Goal: Task Accomplishment & Management: Manage account settings

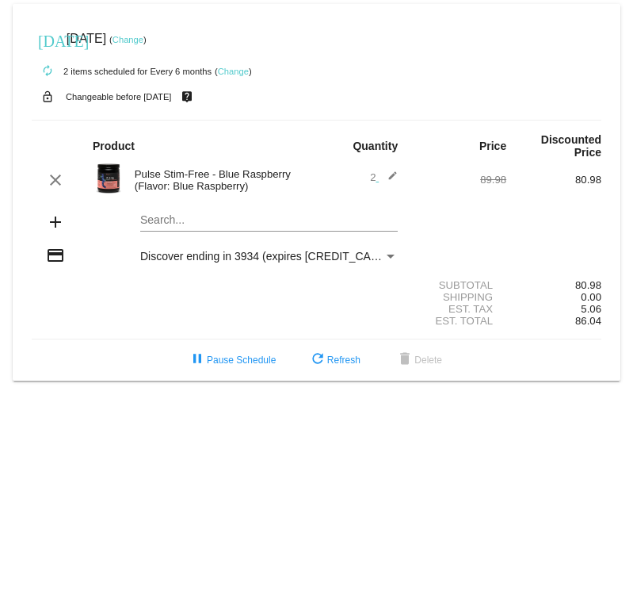
click at [143, 39] on link "Change" at bounding box center [128, 40] width 31 height 10
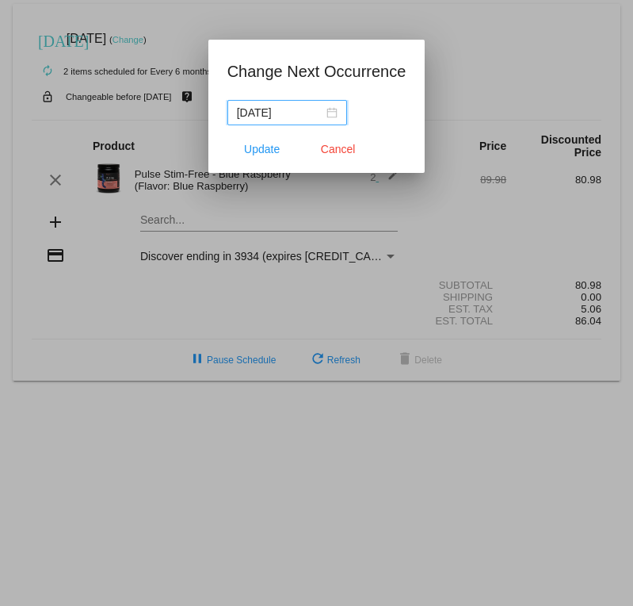
click at [323, 110] on div "[DATE]" at bounding box center [287, 112] width 101 height 17
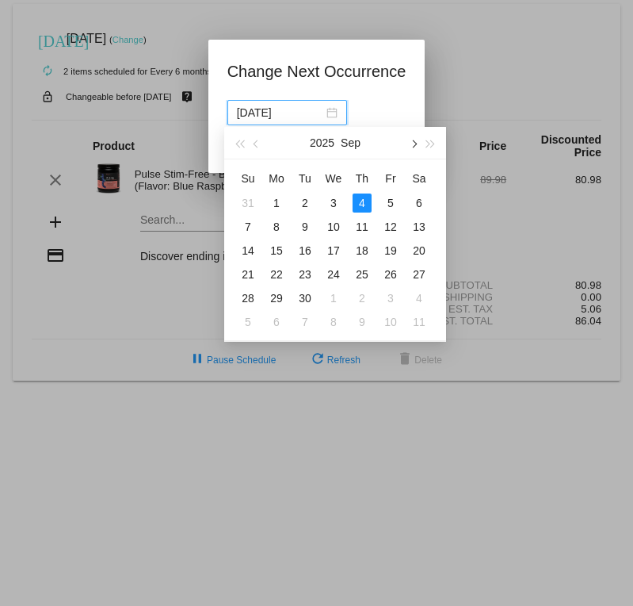
click at [414, 141] on span "button" at bounding box center [413, 144] width 8 height 8
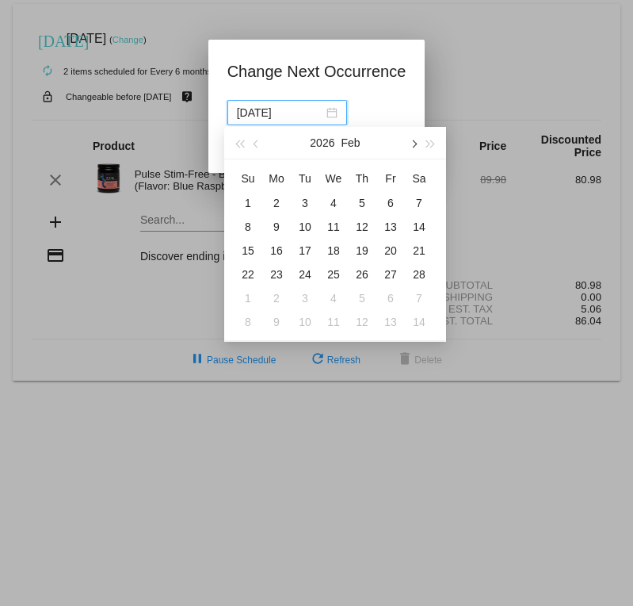
click at [414, 141] on span "button" at bounding box center [413, 144] width 8 height 8
click at [362, 224] on div "11" at bounding box center [362, 226] width 19 height 19
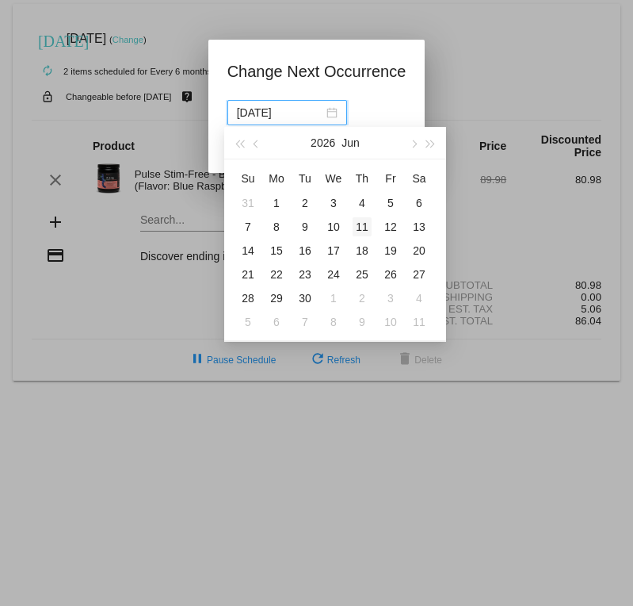
type input "[DATE]"
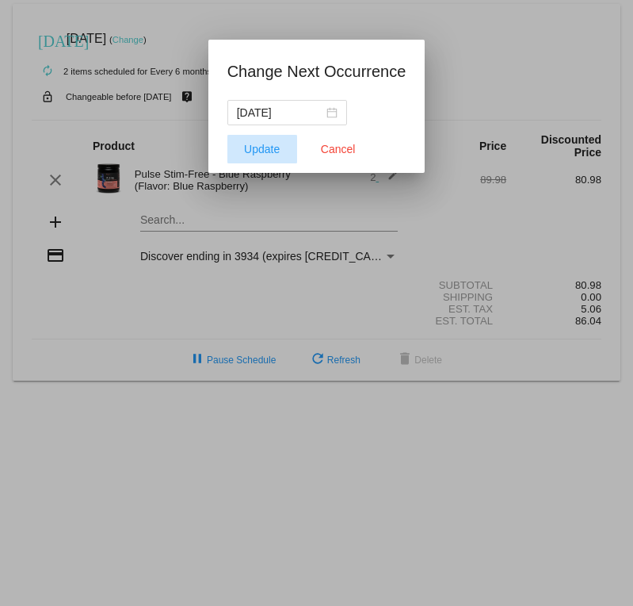
click at [255, 143] on span "Update" at bounding box center [262, 149] width 36 height 13
